Goal: Task Accomplishment & Management: Use online tool/utility

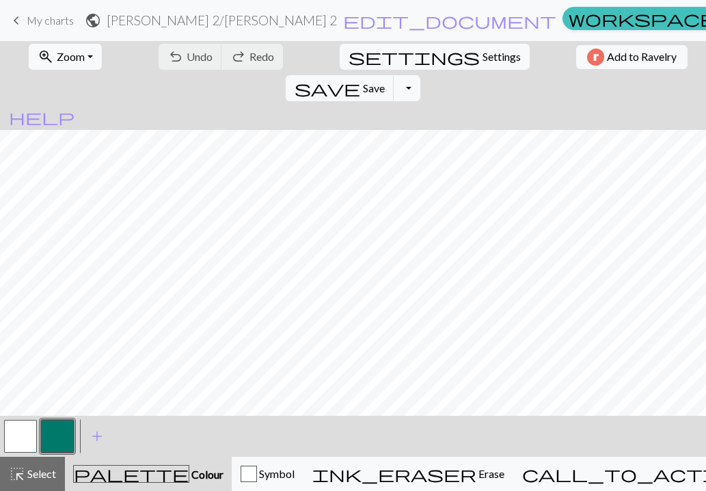
scroll to position [246, 0]
click at [16, 430] on button "button" at bounding box center [20, 435] width 33 height 33
click at [59, 433] on button "button" at bounding box center [57, 435] width 33 height 33
click at [24, 437] on button "button" at bounding box center [20, 435] width 33 height 33
click at [61, 430] on button "button" at bounding box center [57, 435] width 33 height 33
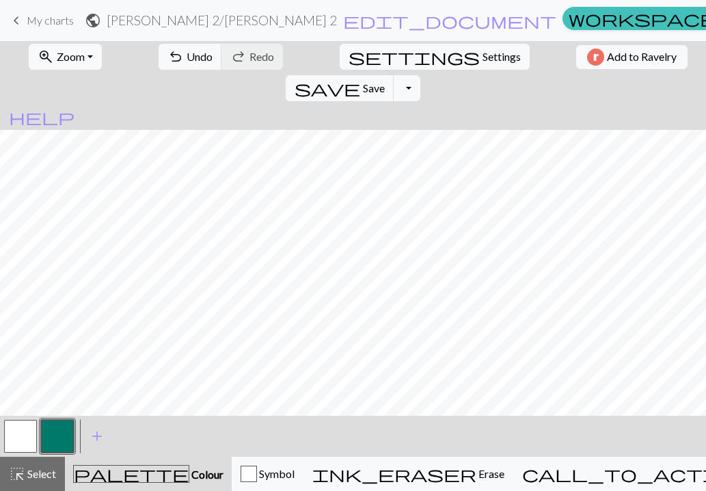
scroll to position [0, 0]
click at [20, 428] on button "button" at bounding box center [20, 435] width 33 height 33
click at [57, 439] on button "button" at bounding box center [57, 435] width 33 height 33
click at [17, 434] on button "button" at bounding box center [20, 435] width 33 height 33
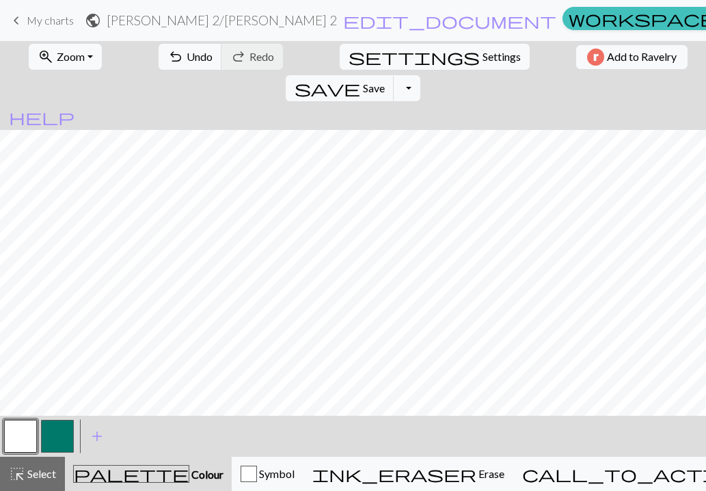
click at [58, 434] on button "button" at bounding box center [57, 435] width 33 height 33
click at [23, 432] on button "button" at bounding box center [20, 435] width 33 height 33
click at [51, 431] on button "button" at bounding box center [57, 435] width 33 height 33
click at [27, 430] on button "button" at bounding box center [20, 435] width 33 height 33
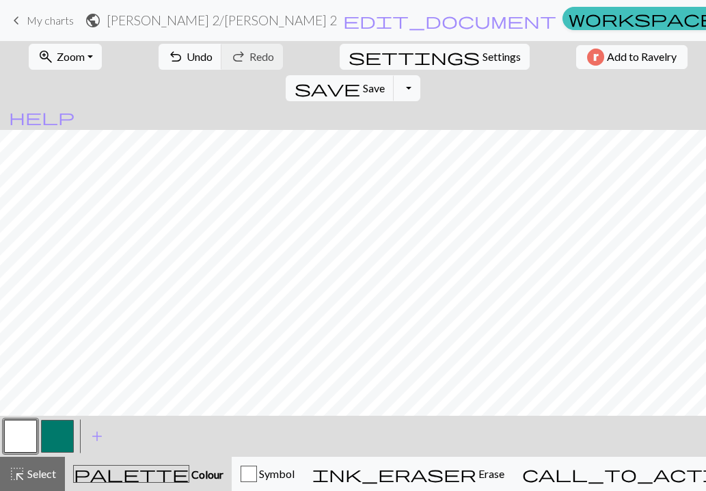
click at [49, 437] on button "button" at bounding box center [57, 435] width 33 height 33
click at [22, 439] on button "button" at bounding box center [20, 435] width 33 height 33
click at [56, 435] on button "button" at bounding box center [57, 435] width 33 height 33
click at [25, 432] on button "button" at bounding box center [20, 435] width 33 height 33
click at [65, 441] on button "button" at bounding box center [57, 435] width 33 height 33
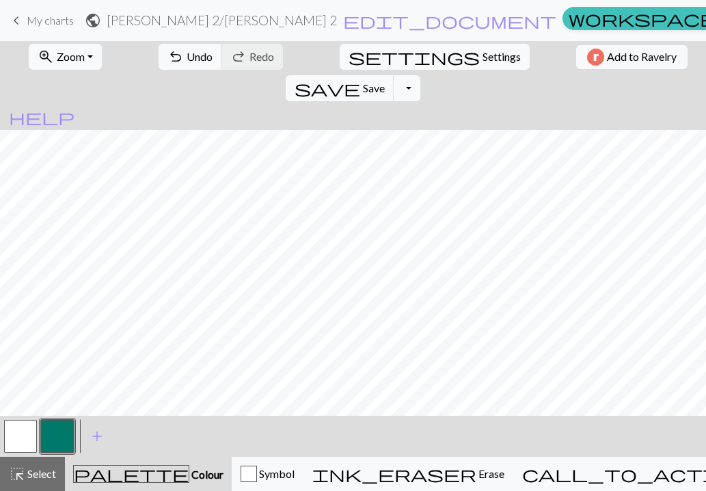
click at [20, 436] on button "button" at bounding box center [20, 435] width 33 height 33
click at [61, 435] on button "button" at bounding box center [57, 435] width 33 height 33
click at [53, 435] on button "button" at bounding box center [57, 435] width 33 height 33
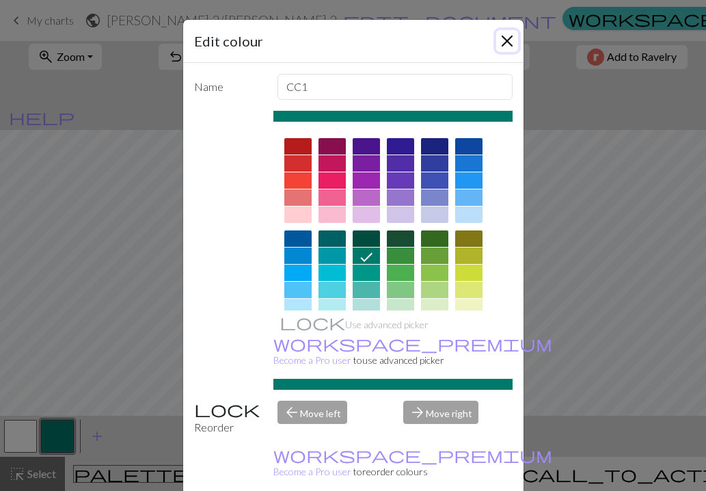
click at [510, 43] on button "Close" at bounding box center [507, 41] width 22 height 22
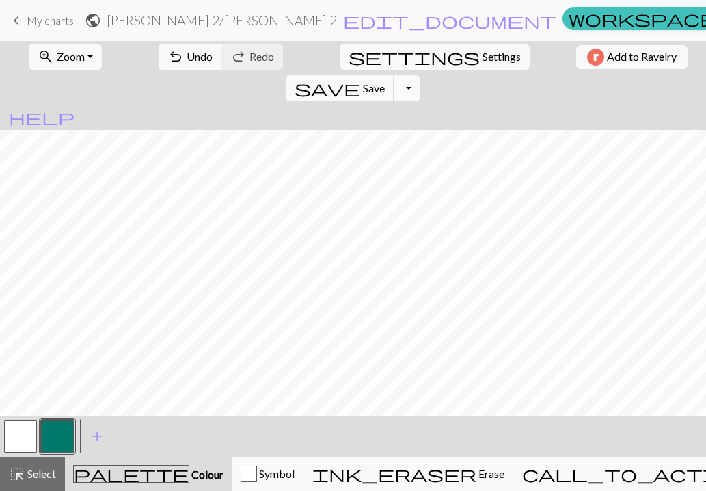
click at [17, 438] on button "button" at bounding box center [20, 435] width 33 height 33
click at [63, 424] on button "button" at bounding box center [57, 435] width 33 height 33
click at [24, 435] on button "button" at bounding box center [20, 435] width 33 height 33
click at [54, 430] on button "button" at bounding box center [57, 435] width 33 height 33
click at [27, 435] on button "button" at bounding box center [20, 435] width 33 height 33
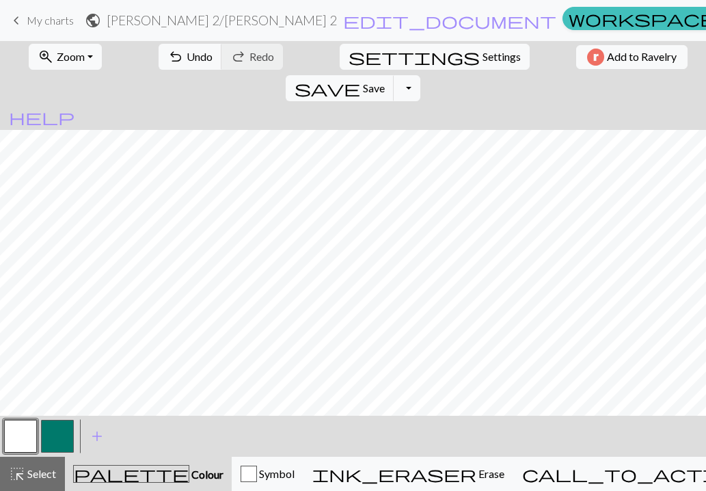
click at [54, 433] on button "button" at bounding box center [57, 435] width 33 height 33
click at [23, 440] on button "button" at bounding box center [20, 435] width 33 height 33
click at [63, 431] on button "button" at bounding box center [57, 435] width 33 height 33
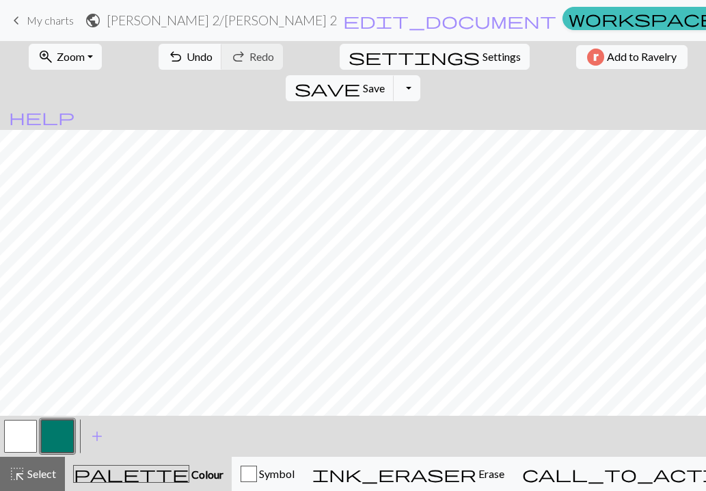
click at [19, 435] on button "button" at bounding box center [20, 435] width 33 height 33
click at [56, 438] on button "button" at bounding box center [57, 435] width 33 height 33
click at [14, 435] on button "button" at bounding box center [20, 435] width 33 height 33
click at [56, 435] on button "button" at bounding box center [57, 435] width 33 height 33
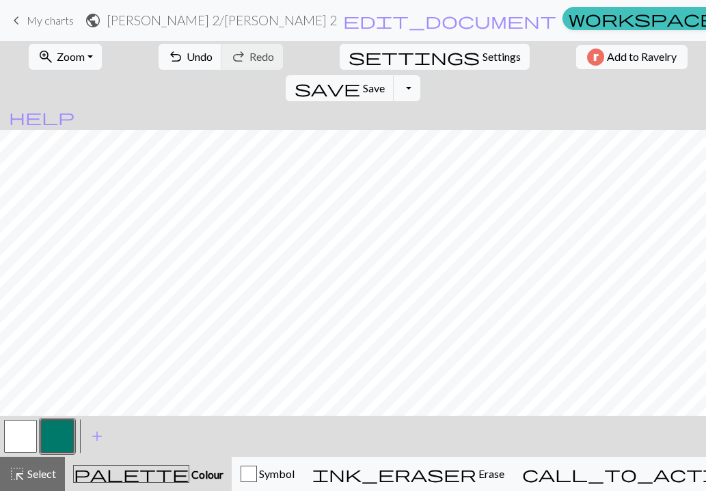
click at [19, 448] on button "button" at bounding box center [20, 435] width 33 height 33
click at [56, 443] on button "button" at bounding box center [57, 435] width 33 height 33
click at [14, 437] on button "button" at bounding box center [20, 435] width 33 height 33
click at [60, 429] on button "button" at bounding box center [57, 435] width 33 height 33
click at [70, 438] on button "button" at bounding box center [57, 435] width 33 height 33
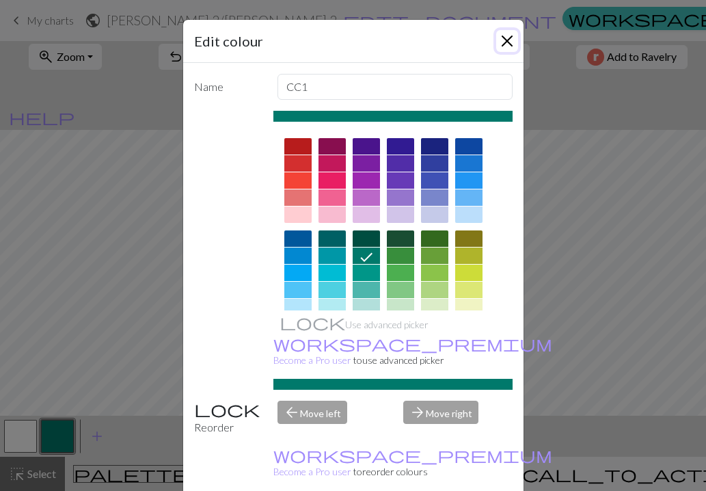
click at [506, 46] on button "Close" at bounding box center [507, 41] width 22 height 22
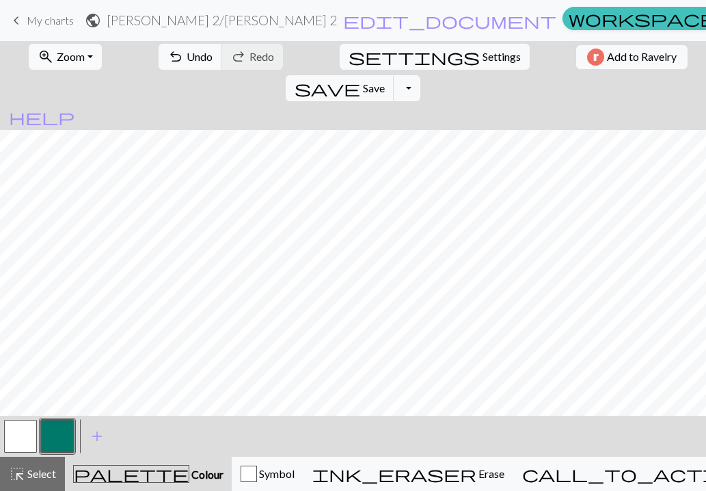
click at [10, 435] on button "button" at bounding box center [20, 435] width 33 height 33
click at [56, 437] on button "button" at bounding box center [57, 435] width 33 height 33
click at [63, 427] on button "button" at bounding box center [57, 435] width 33 height 33
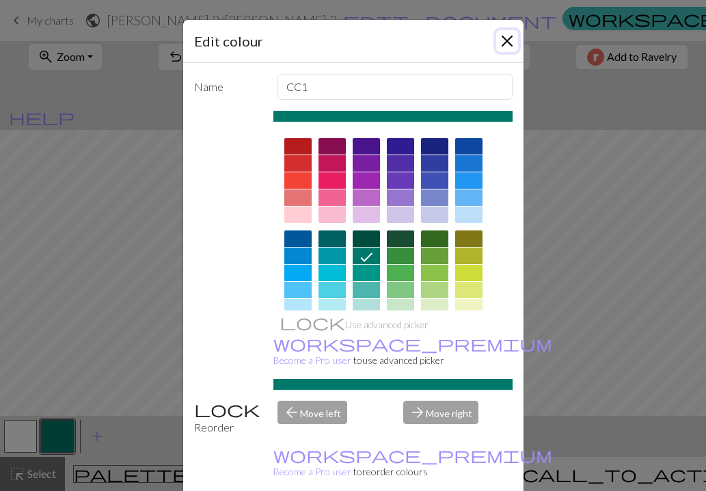
click at [500, 43] on button "Close" at bounding box center [507, 41] width 22 height 22
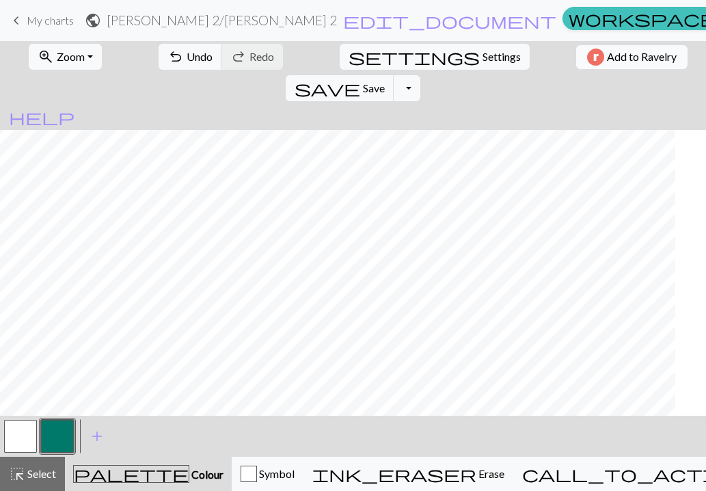
scroll to position [0, 0]
click at [7, 433] on button "button" at bounding box center [20, 435] width 33 height 33
click at [55, 426] on button "button" at bounding box center [57, 435] width 33 height 33
click at [29, 432] on button "button" at bounding box center [20, 435] width 33 height 33
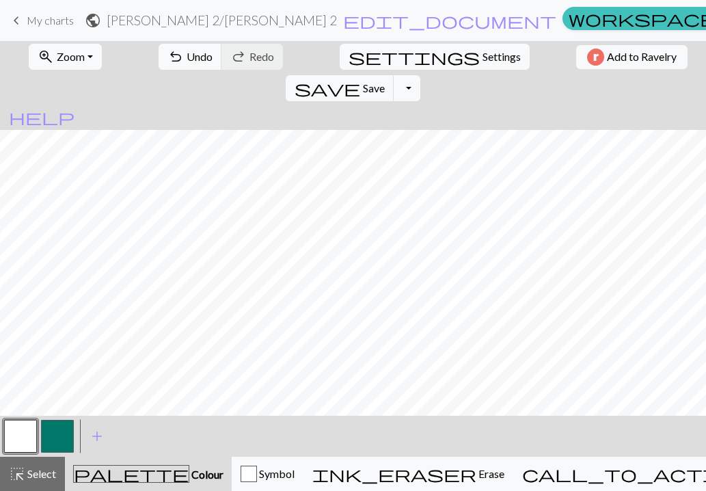
click at [61, 439] on button "button" at bounding box center [57, 435] width 33 height 33
click at [26, 438] on button "button" at bounding box center [20, 435] width 33 height 33
click at [57, 428] on button "button" at bounding box center [57, 435] width 33 height 33
click at [18, 442] on button "button" at bounding box center [20, 435] width 33 height 33
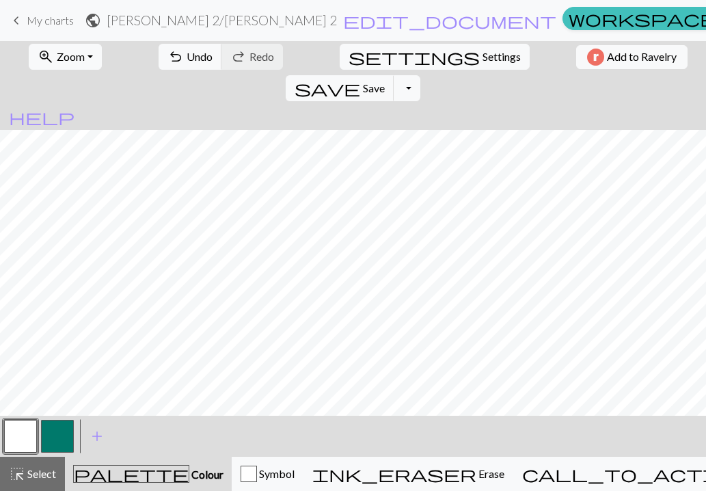
click at [57, 434] on button "button" at bounding box center [57, 435] width 33 height 33
click at [25, 429] on button "button" at bounding box center [20, 435] width 33 height 33
click at [61, 431] on button "button" at bounding box center [57, 435] width 33 height 33
click at [59, 437] on button "button" at bounding box center [57, 435] width 33 height 33
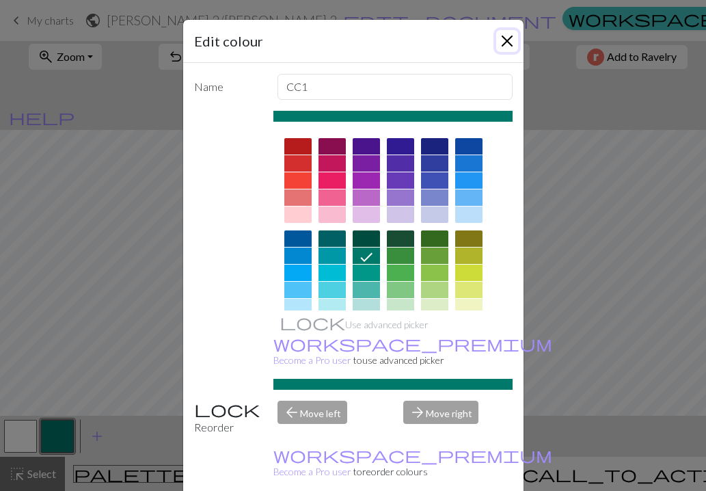
click at [505, 44] on button "Close" at bounding box center [507, 41] width 22 height 22
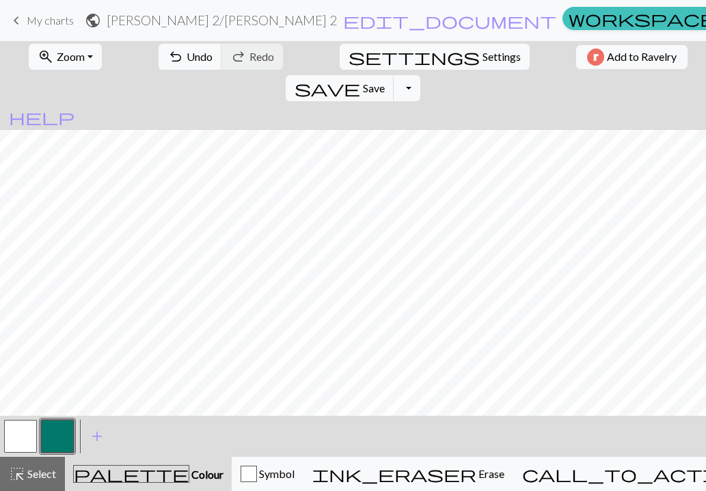
click at [16, 443] on button "button" at bounding box center [20, 435] width 33 height 33
click at [48, 437] on button "button" at bounding box center [57, 435] width 33 height 33
click at [59, 440] on button "button" at bounding box center [57, 435] width 33 height 33
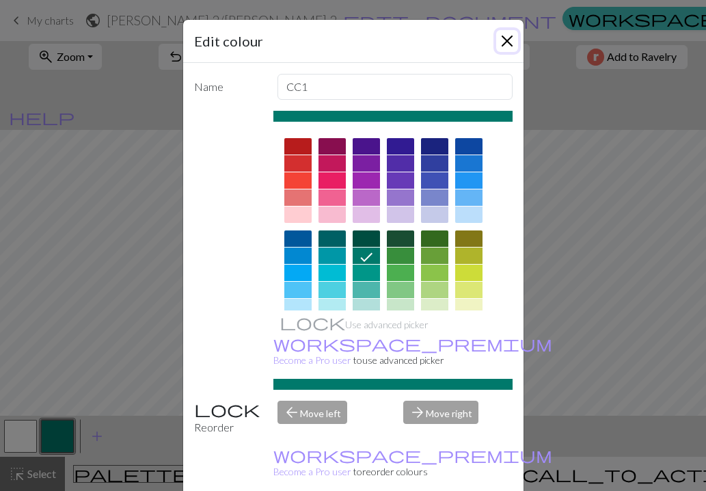
click at [507, 38] on button "Close" at bounding box center [507, 41] width 22 height 22
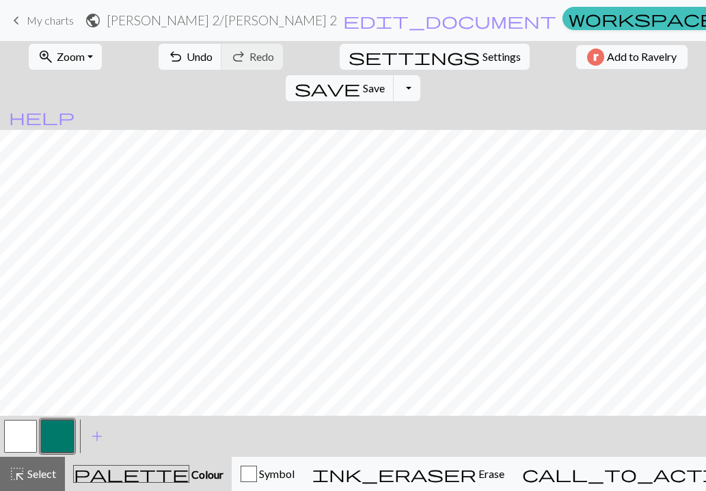
click at [25, 430] on button "button" at bounding box center [20, 435] width 33 height 33
click at [63, 437] on button "button" at bounding box center [57, 435] width 33 height 33
click at [11, 444] on button "button" at bounding box center [20, 435] width 33 height 33
click at [55, 437] on button "button" at bounding box center [57, 435] width 33 height 33
click at [25, 443] on button "button" at bounding box center [20, 435] width 33 height 33
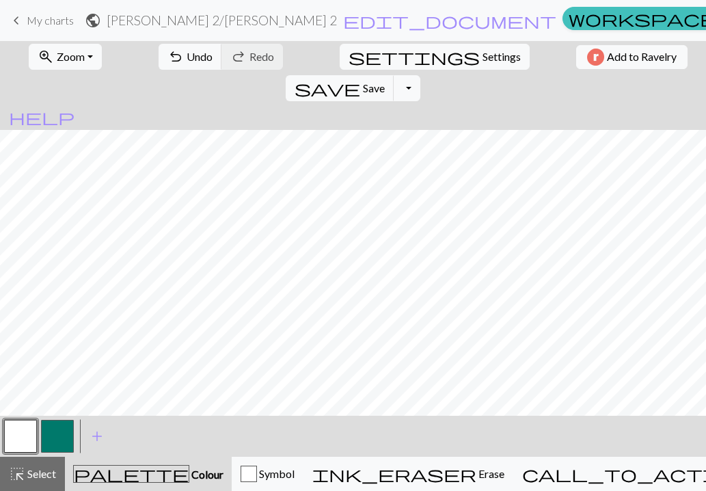
click at [57, 431] on button "button" at bounding box center [57, 435] width 33 height 33
click at [28, 431] on button "button" at bounding box center [20, 435] width 33 height 33
click at [53, 440] on button "button" at bounding box center [57, 435] width 33 height 33
click at [27, 437] on button "button" at bounding box center [20, 435] width 33 height 33
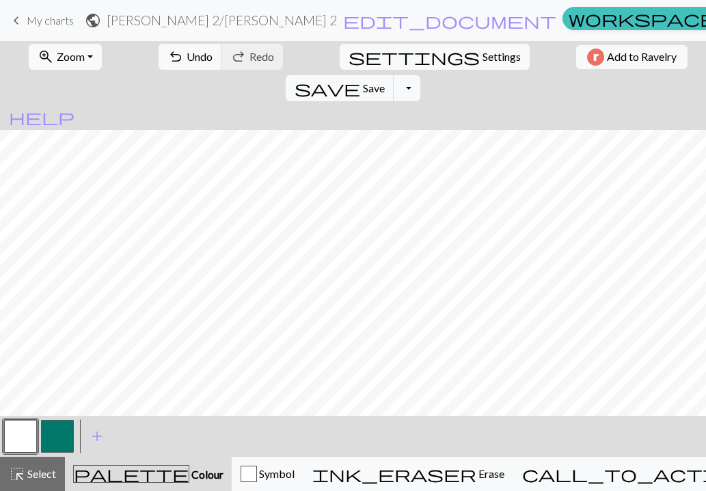
click at [64, 426] on button "button" at bounding box center [57, 435] width 33 height 33
click at [16, 439] on button "button" at bounding box center [20, 435] width 33 height 33
click at [60, 432] on button "button" at bounding box center [57, 435] width 33 height 33
click at [385, 81] on span "Save" at bounding box center [374, 87] width 22 height 13
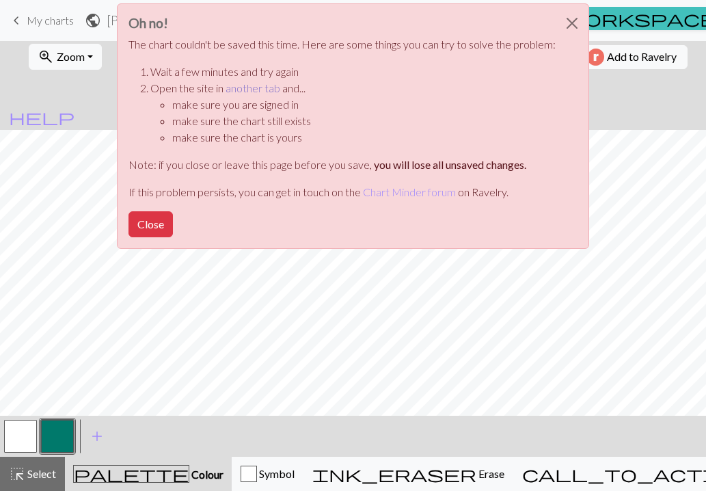
click at [248, 87] on link "another tab" at bounding box center [252, 87] width 55 height 13
click at [143, 215] on button "Close" at bounding box center [150, 224] width 44 height 26
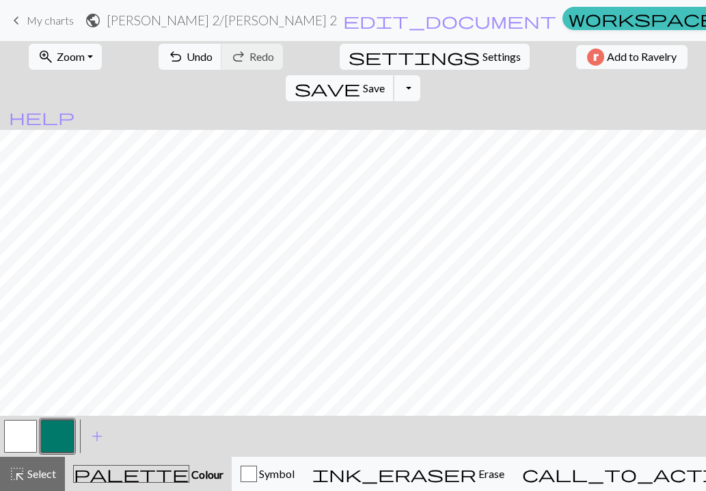
click at [385, 81] on span "Save" at bounding box center [374, 87] width 22 height 13
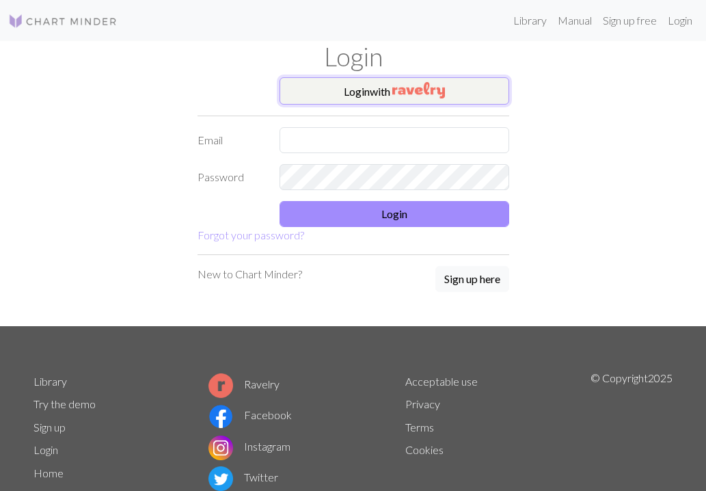
click at [391, 92] on button "Login with" at bounding box center [394, 90] width 230 height 27
